Goal: Task Accomplishment & Management: Manage account settings

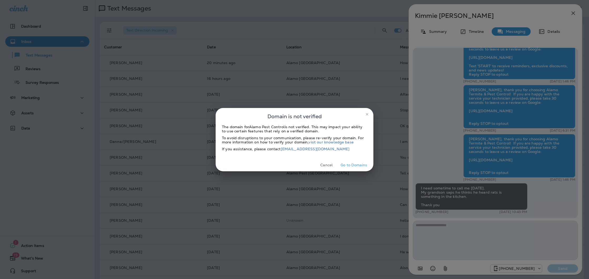
click at [570, 14] on div "Domain is not verified The domain for Alamo Pest Control is not verified. This …" at bounding box center [294, 139] width 589 height 279
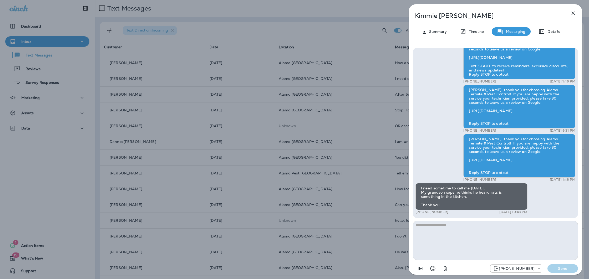
click at [574, 12] on icon "button" at bounding box center [573, 13] width 3 height 3
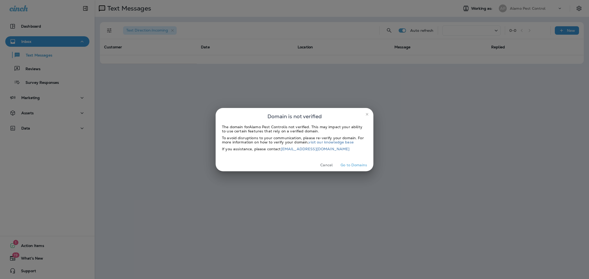
click at [328, 166] on button "Cancel" at bounding box center [327, 165] width 20 height 8
